Goal: Navigation & Orientation: Find specific page/section

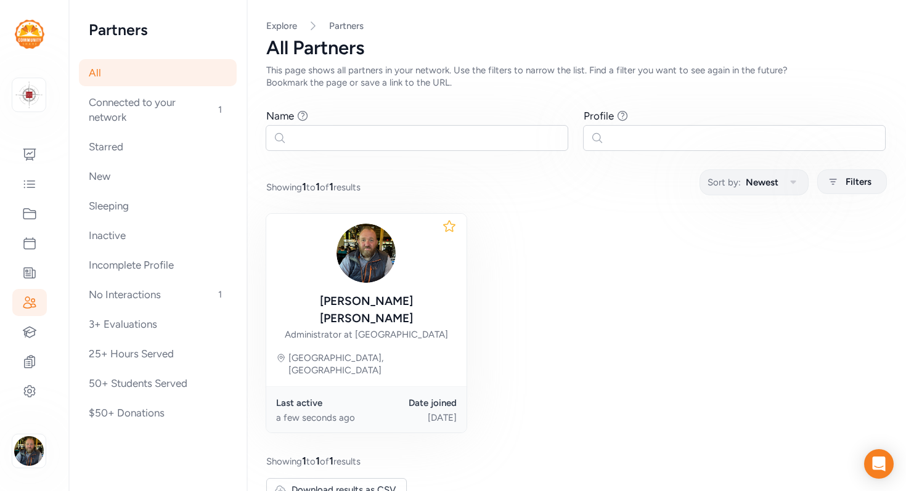
click at [30, 34] on img at bounding box center [30, 34] width 30 height 29
click at [28, 444] on img "button" at bounding box center [29, 451] width 30 height 30
click at [104, 375] on link "Switch to platform" at bounding box center [102, 371] width 106 height 25
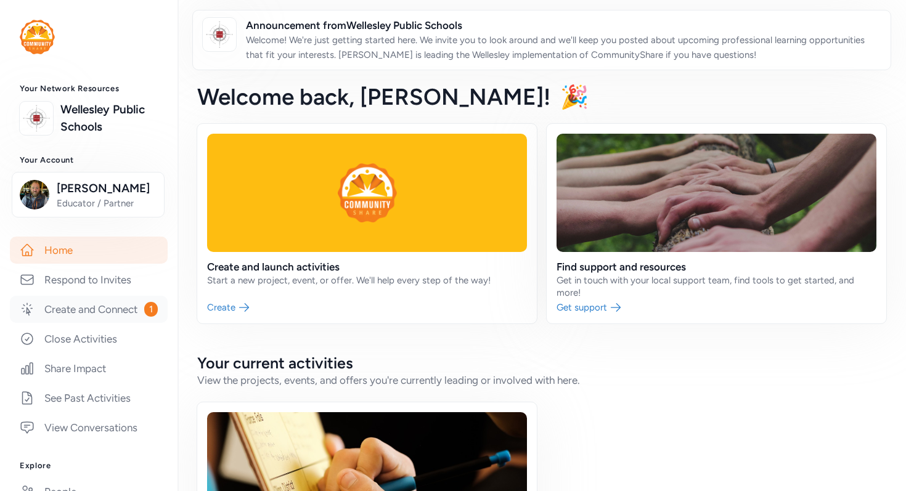
click at [90, 305] on link "Create and Connect 1" at bounding box center [89, 309] width 158 height 27
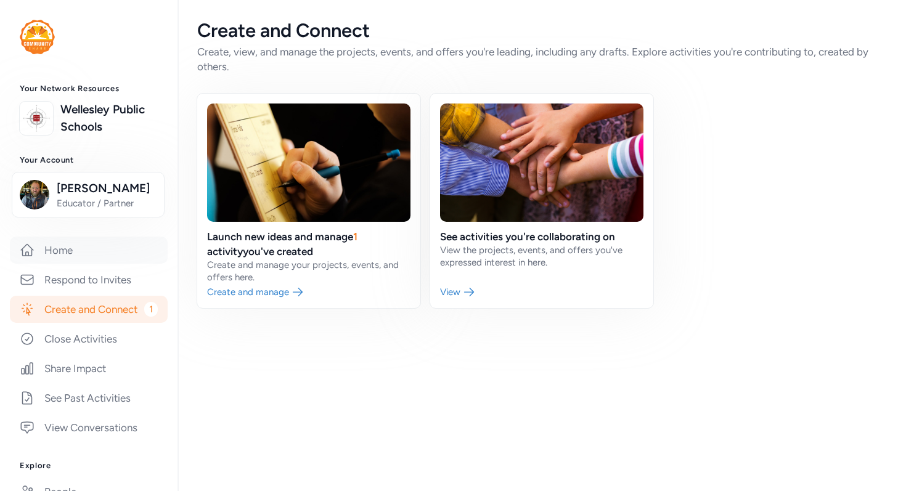
click at [61, 249] on link "Home" at bounding box center [89, 250] width 158 height 27
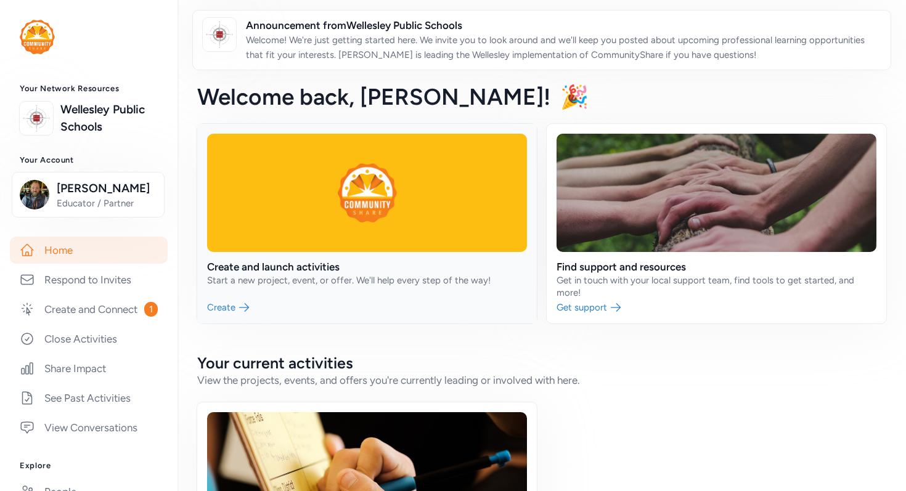
click at [242, 271] on link at bounding box center [367, 224] width 340 height 200
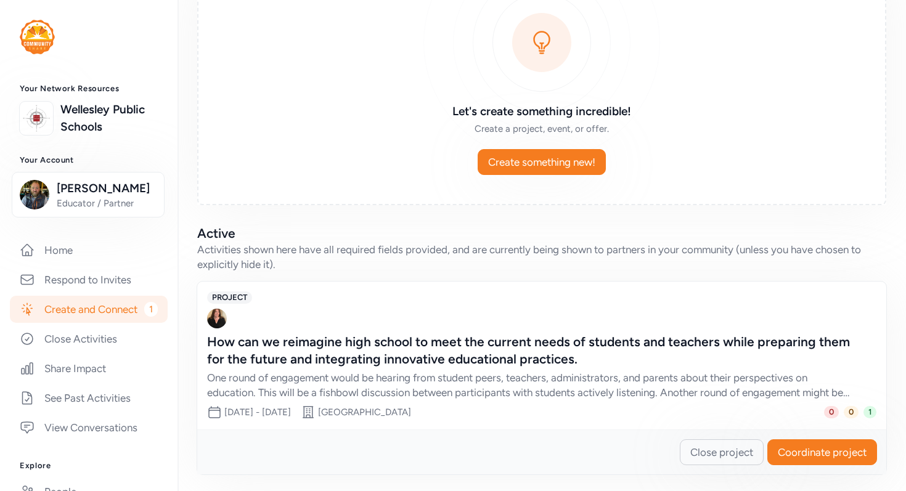
scroll to position [118, 0]
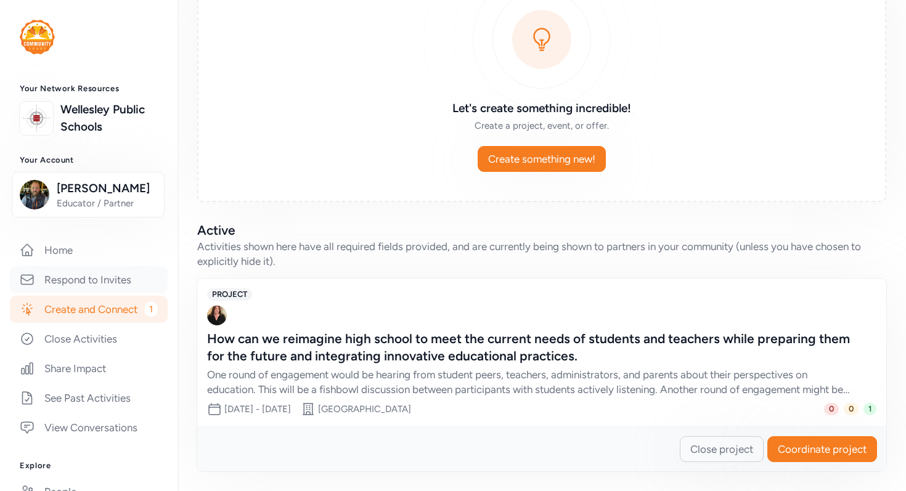
click at [63, 281] on link "Respond to Invites" at bounding box center [89, 279] width 158 height 27
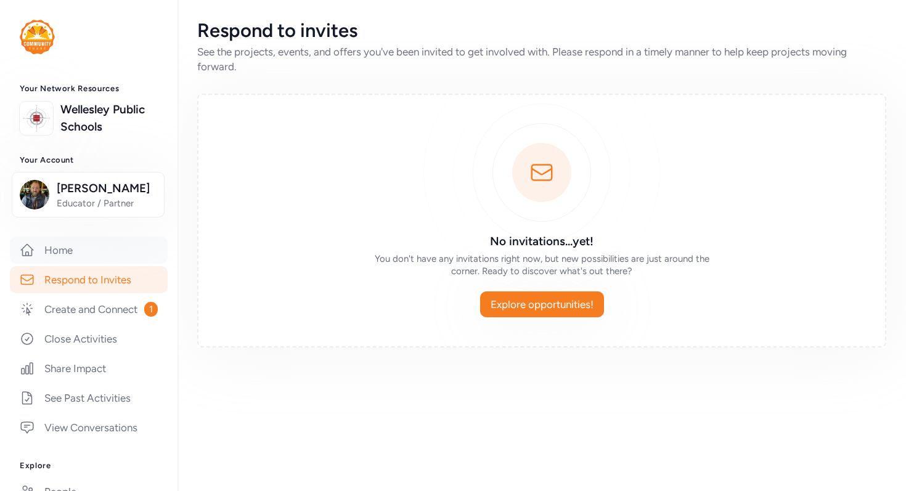
click at [60, 248] on link "Home" at bounding box center [89, 250] width 158 height 27
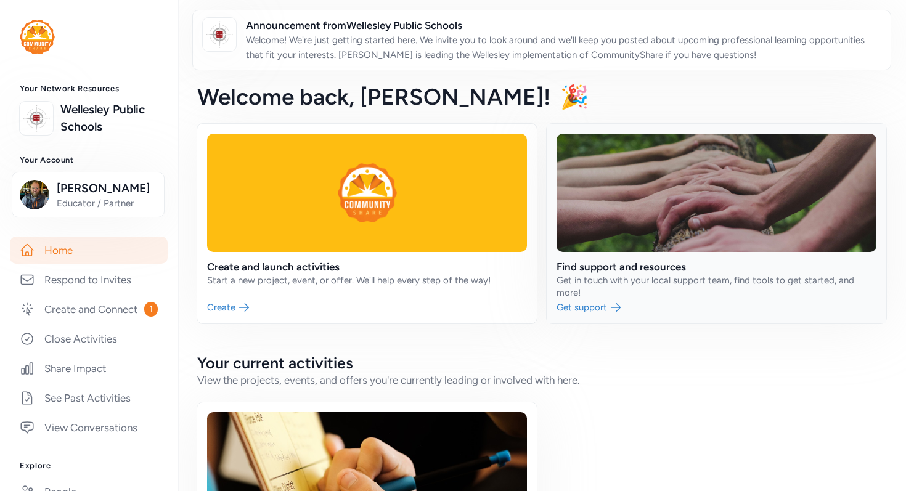
click at [586, 308] on link at bounding box center [717, 224] width 340 height 200
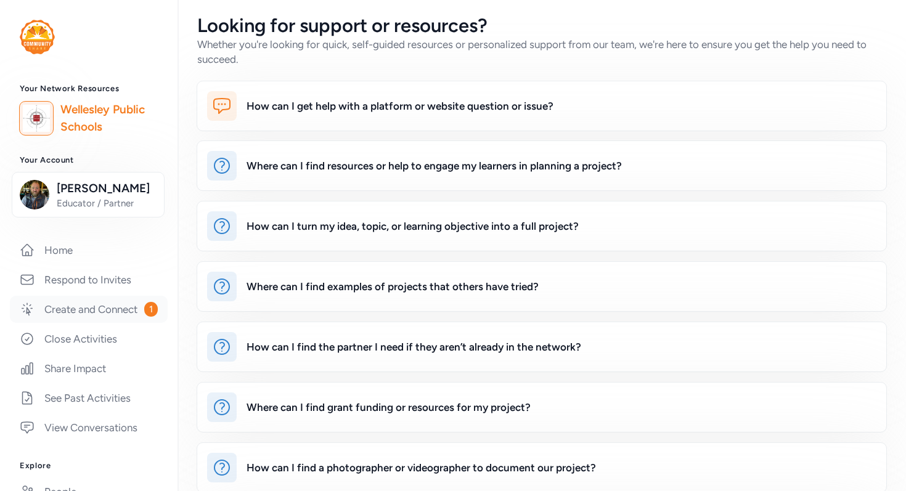
click at [62, 306] on link "Create and Connect 1" at bounding box center [89, 309] width 158 height 27
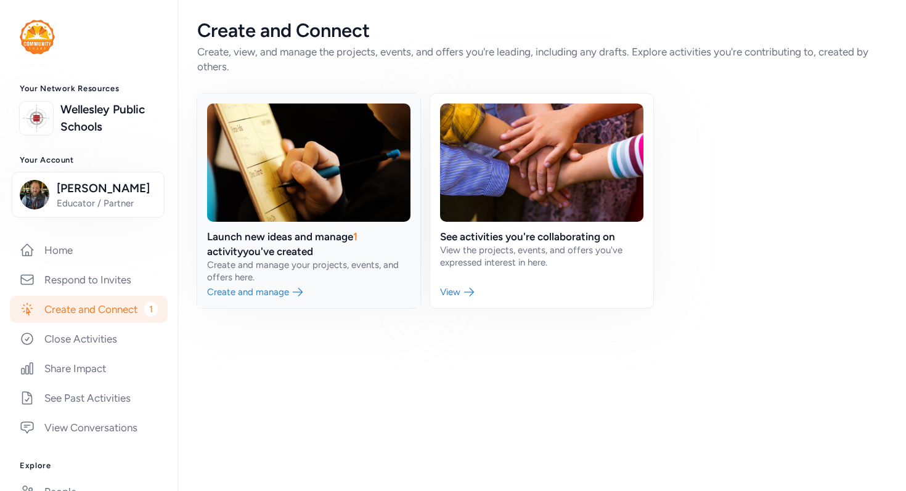
click at [247, 287] on link at bounding box center [308, 201] width 223 height 215
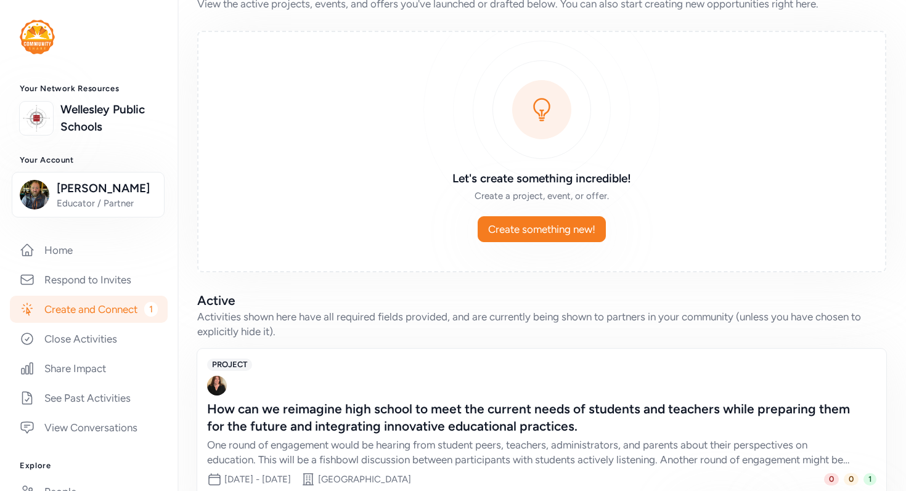
scroll to position [118, 0]
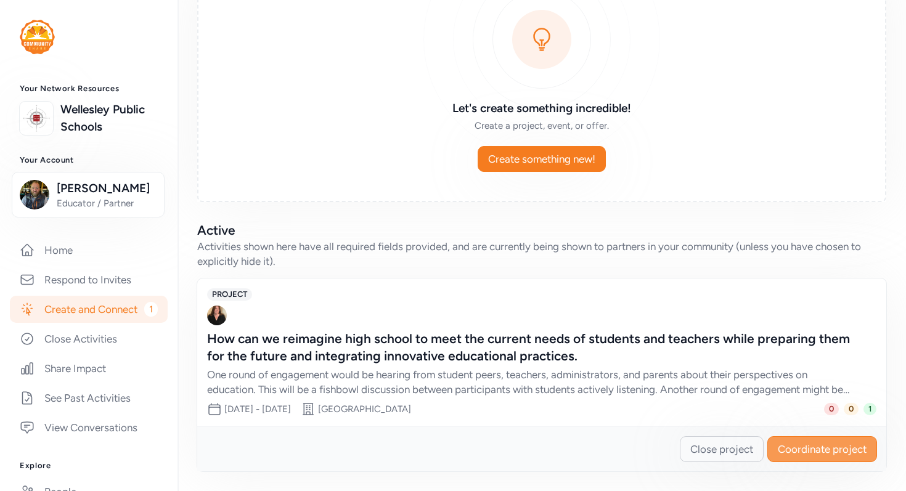
click at [834, 444] on span "Coordinate project" at bounding box center [822, 449] width 89 height 15
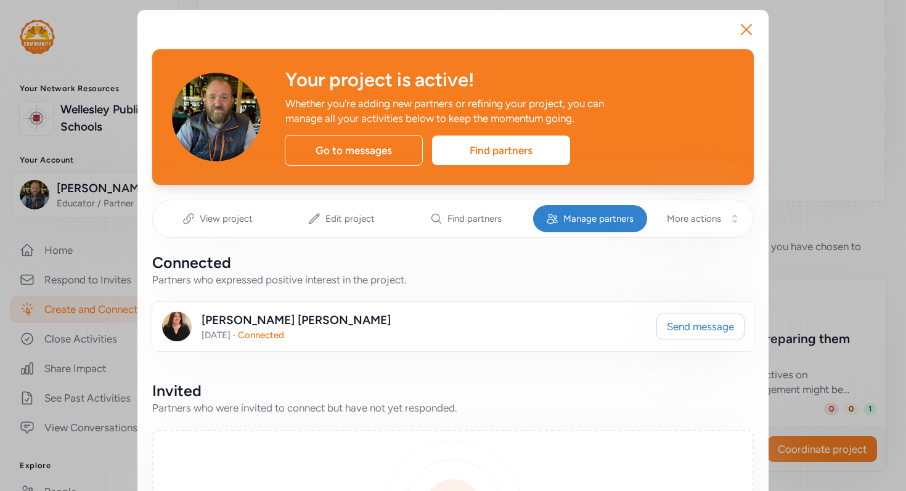
click at [576, 226] on div "Manage partners" at bounding box center [590, 218] width 115 height 27
click at [746, 31] on icon "button" at bounding box center [747, 30] width 20 height 20
